Goal: Task Accomplishment & Management: Complete application form

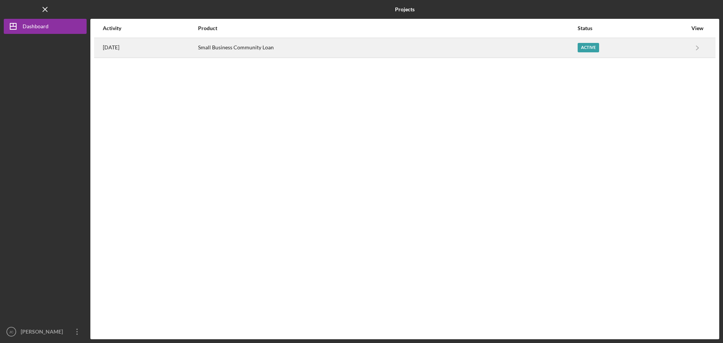
click at [577, 47] on div "Small Business Community Loan" at bounding box center [387, 47] width 379 height 19
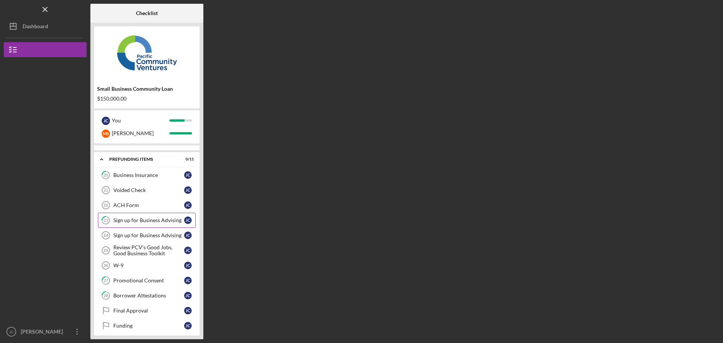
scroll to position [49, 0]
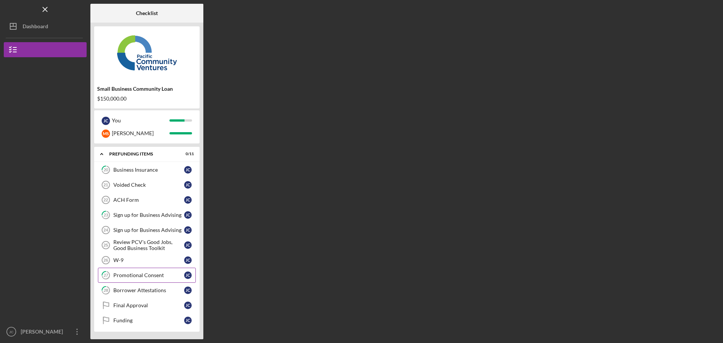
click at [128, 276] on div "Promotional Consent" at bounding box center [148, 275] width 71 height 6
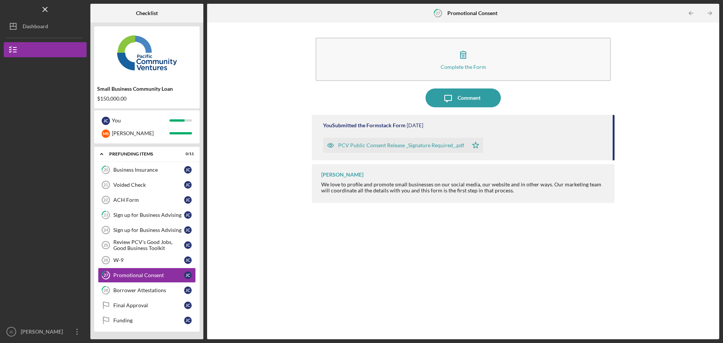
click at [402, 145] on div "PCV Public Consent Release _Signature Required_.pdf" at bounding box center [401, 145] width 126 height 6
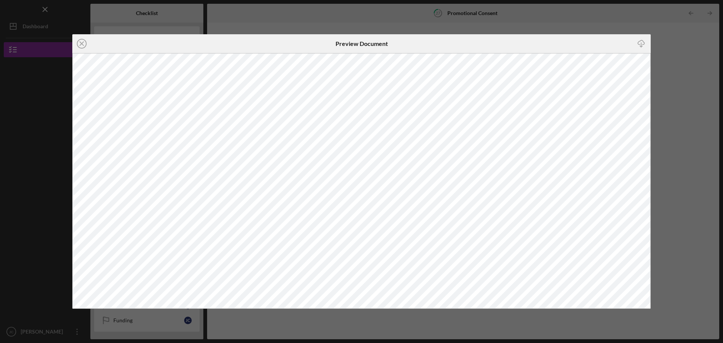
click at [691, 86] on div "Icon/Close Preview Document Icon/Download" at bounding box center [361, 171] width 723 height 343
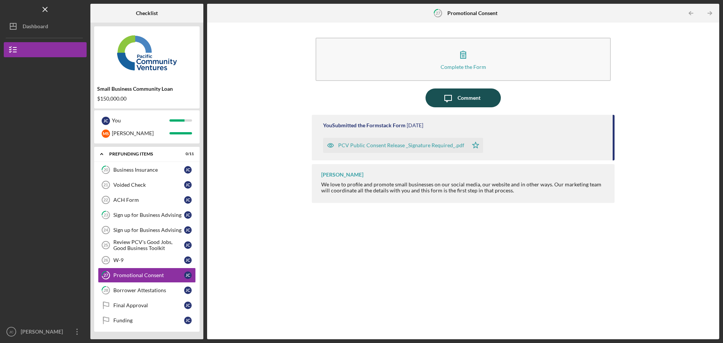
click at [472, 101] on div "Comment" at bounding box center [469, 98] width 23 height 19
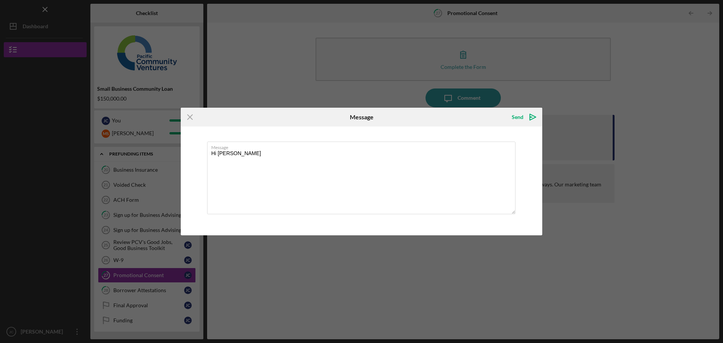
type textarea "Hi [PERSON_NAME]"
click at [345, 292] on div "Icon/Menu Close Message Send Icon/icon-invite-send Message Hi [PERSON_NAME] Sen…" at bounding box center [361, 171] width 723 height 343
click at [191, 115] on icon "Icon/Menu Close" at bounding box center [190, 117] width 19 height 19
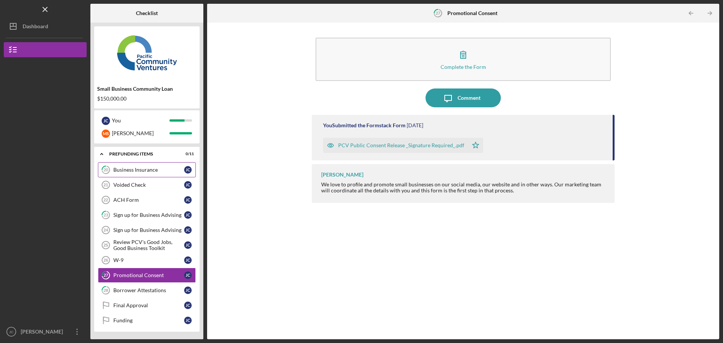
click at [128, 170] on div "Business Insurance" at bounding box center [148, 170] width 71 height 6
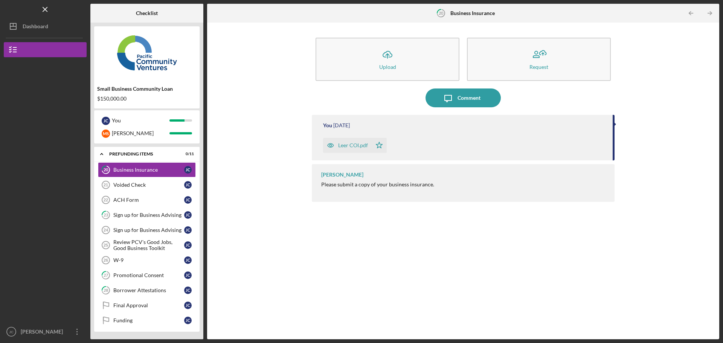
click at [350, 146] on div "Leer COI.pdf" at bounding box center [353, 145] width 30 height 6
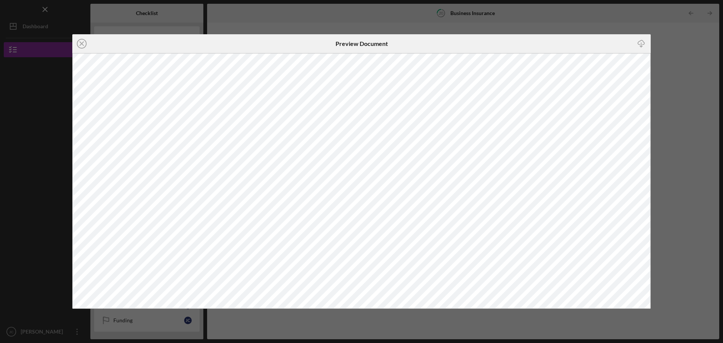
click at [664, 131] on div "Icon/Close Preview Document Icon/Download" at bounding box center [361, 171] width 723 height 343
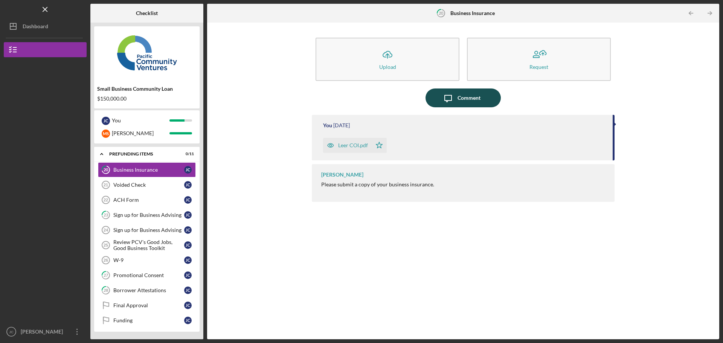
click at [473, 98] on div "Comment" at bounding box center [469, 98] width 23 height 19
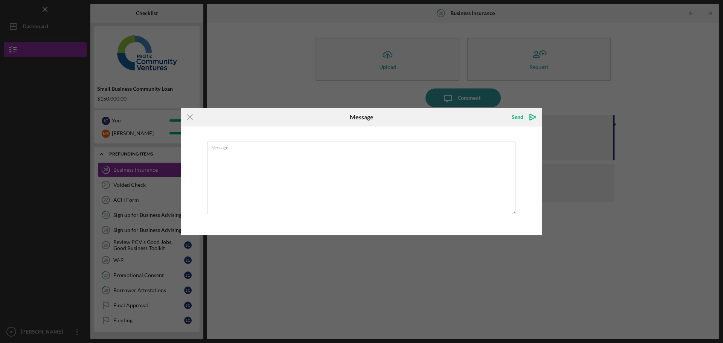
click at [623, 260] on div "Icon/Menu Close Message Send Icon/icon-invite-send Message Cancel Send Icon/ico…" at bounding box center [361, 171] width 723 height 343
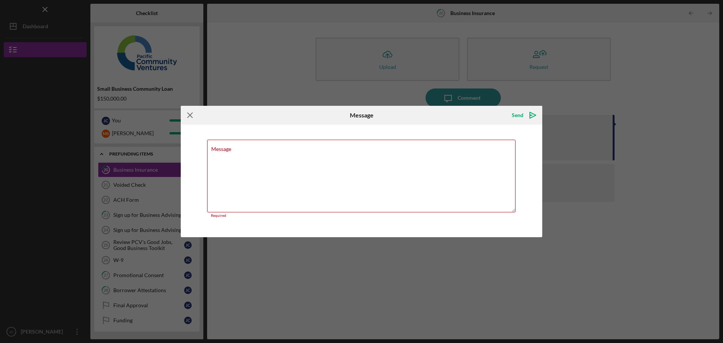
click at [188, 113] on icon "Icon/Menu Close" at bounding box center [190, 115] width 19 height 19
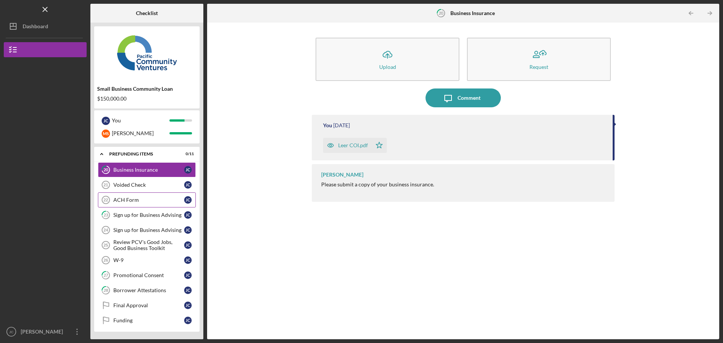
click at [127, 203] on div "ACH Form" at bounding box center [148, 200] width 71 height 6
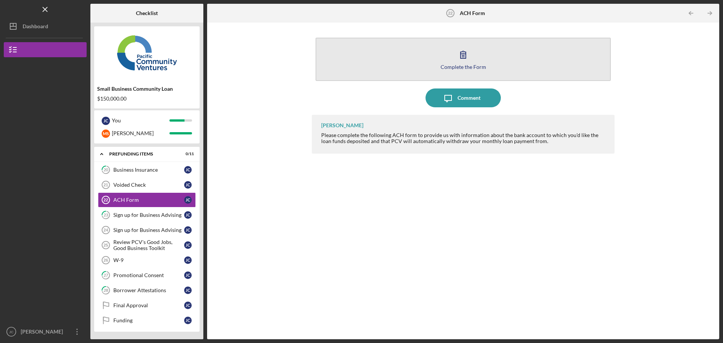
click at [462, 55] on icon "button" at bounding box center [463, 54] width 19 height 19
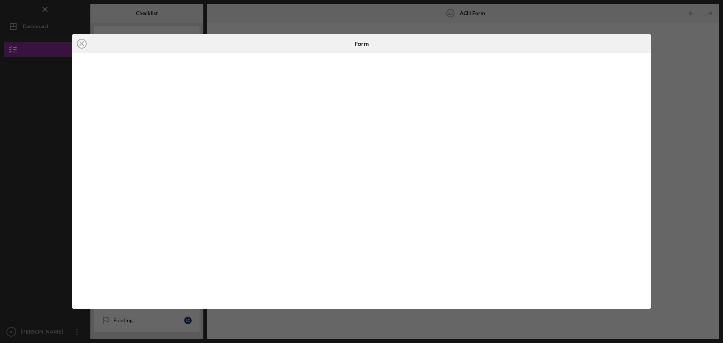
click at [697, 157] on div "Icon/Close Form" at bounding box center [361, 171] width 723 height 343
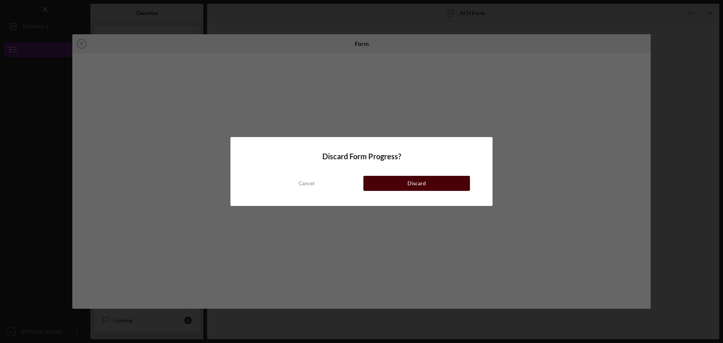
click at [415, 186] on div "Discard" at bounding box center [417, 183] width 18 height 15
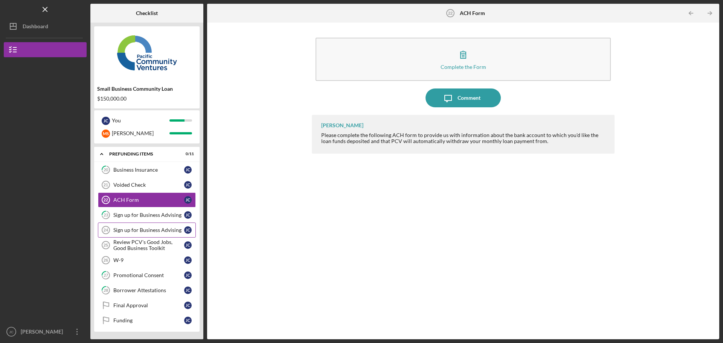
click at [146, 231] on div "Sign up for Business Advising" at bounding box center [148, 230] width 71 height 6
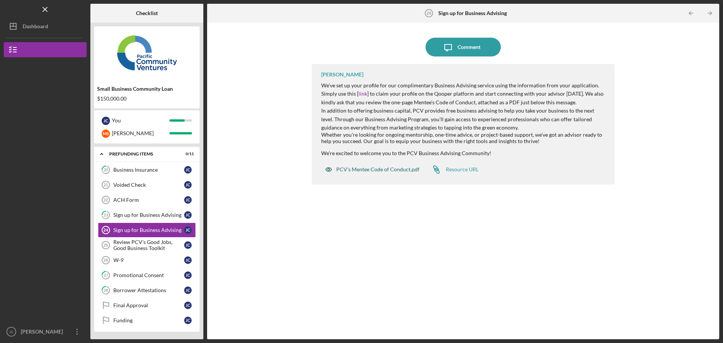
click at [370, 169] on div "PCV's Mentee Code of Conduct.pdf" at bounding box center [377, 169] width 83 height 6
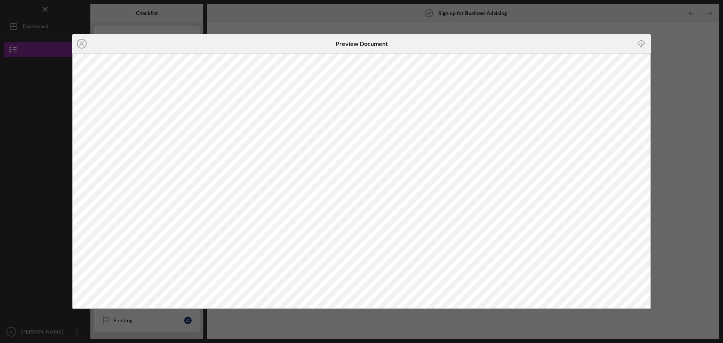
click at [692, 151] on div "Icon/Close Preview Document Icon/Download" at bounding box center [361, 171] width 723 height 343
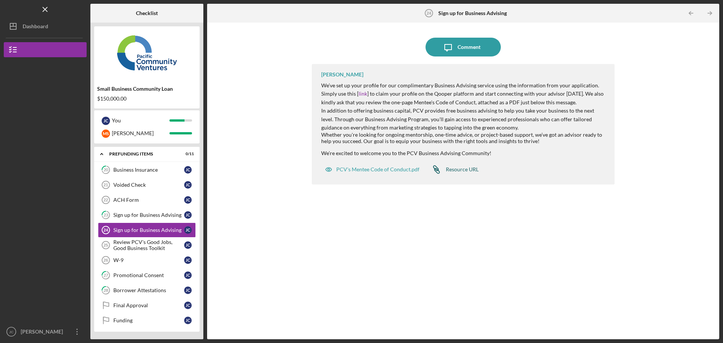
click at [453, 170] on div "Resource URL" at bounding box center [462, 169] width 33 height 6
